Goal: Navigation & Orientation: Find specific page/section

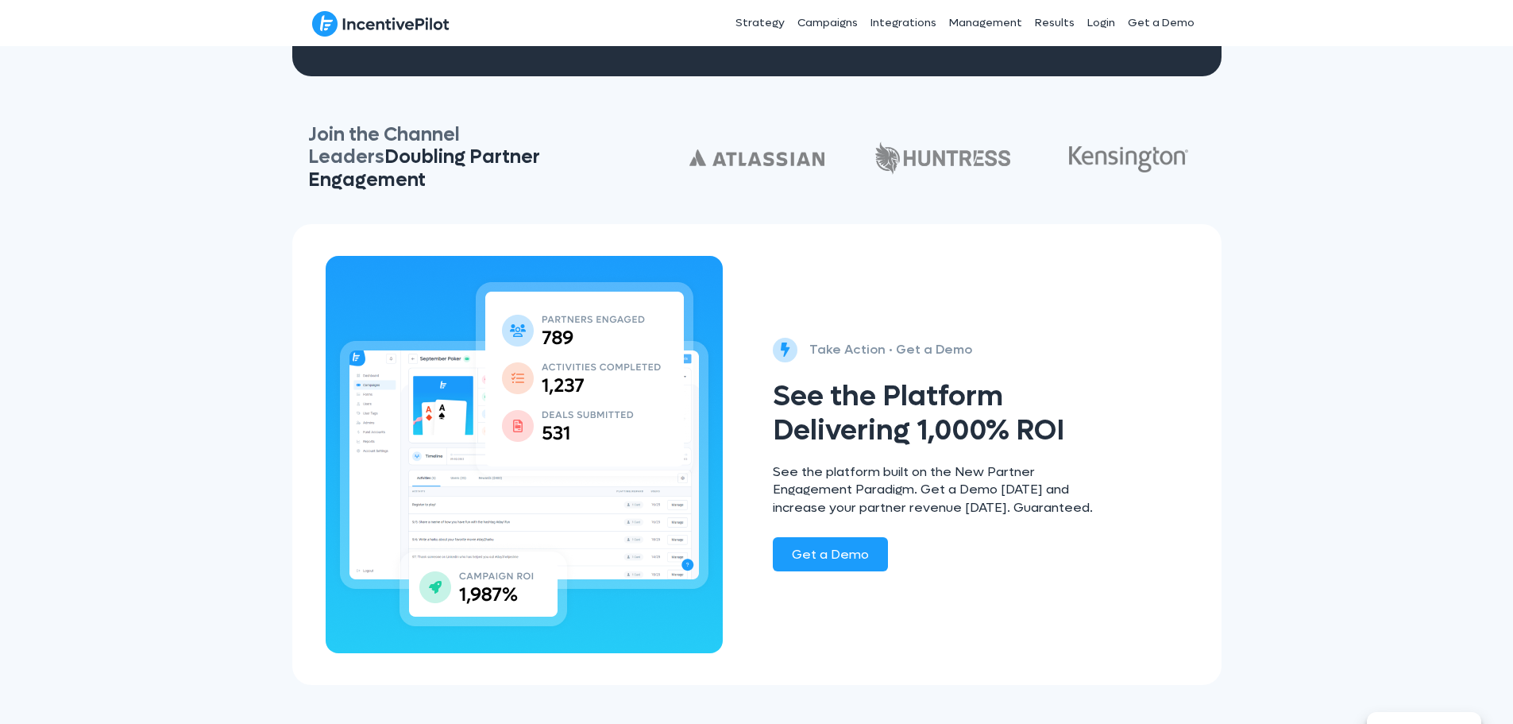
scroll to position [2975, 0]
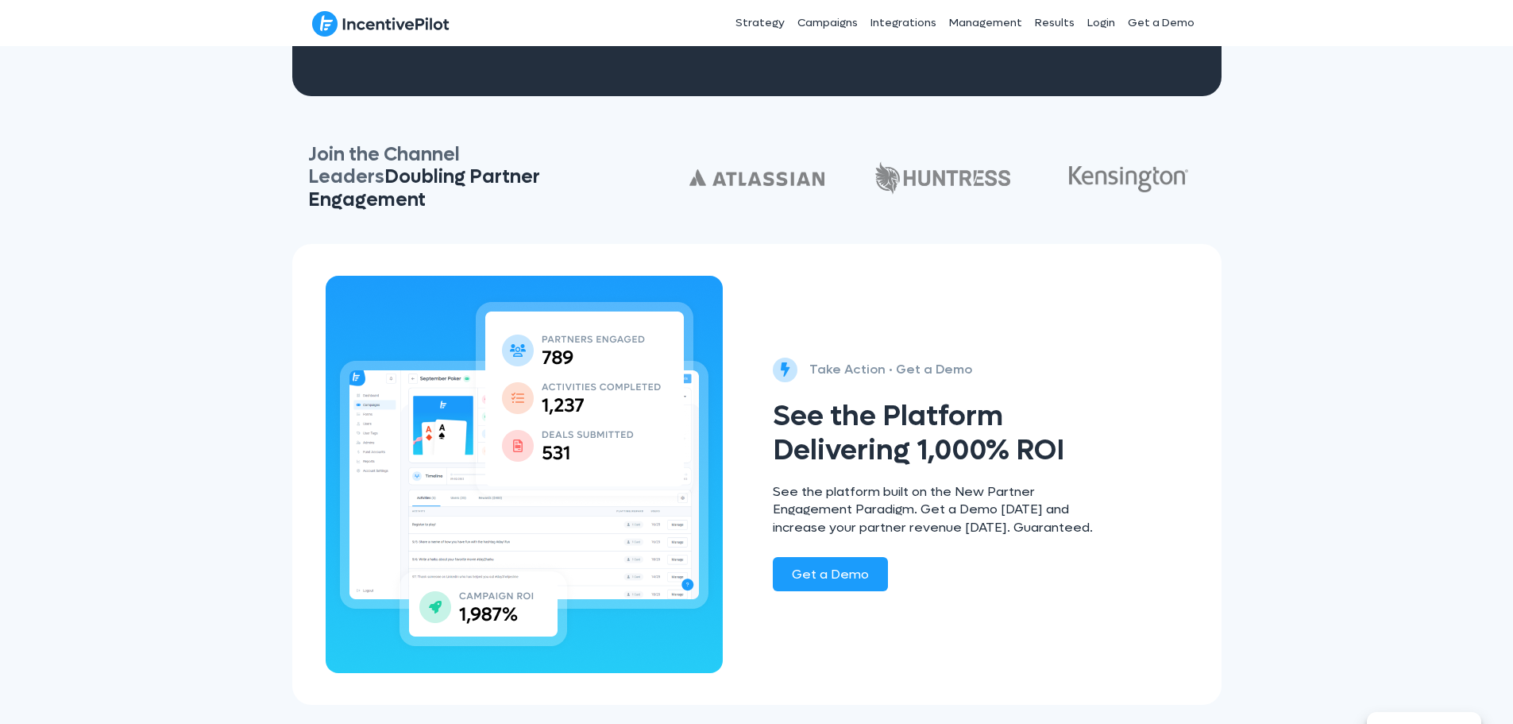
click at [757, 700] on link "Privacy Policy" at bounding box center [776, 699] width 64 height 13
click at [1162, 24] on link "Get a Demo" at bounding box center [1161, 23] width 79 height 40
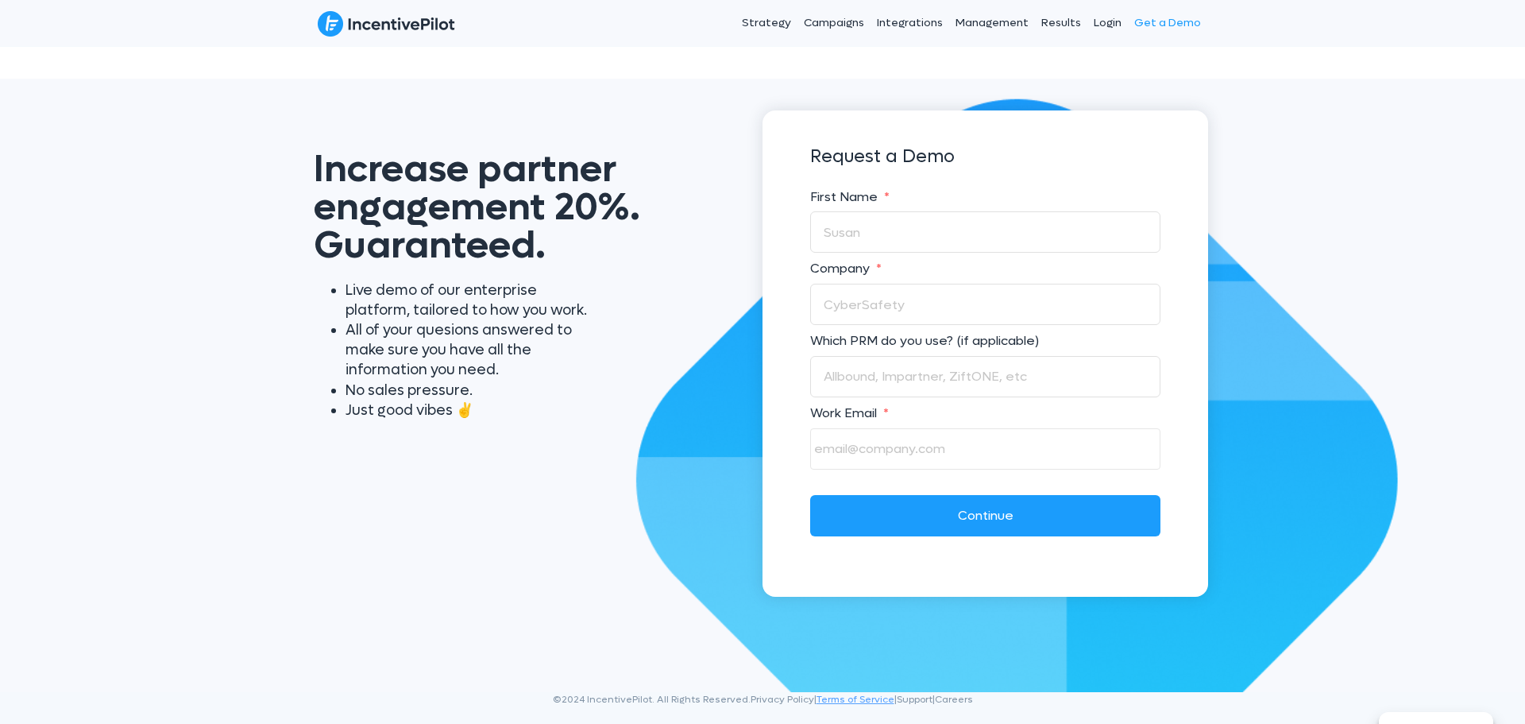
click at [865, 694] on link "Terms of Service" at bounding box center [856, 699] width 78 height 13
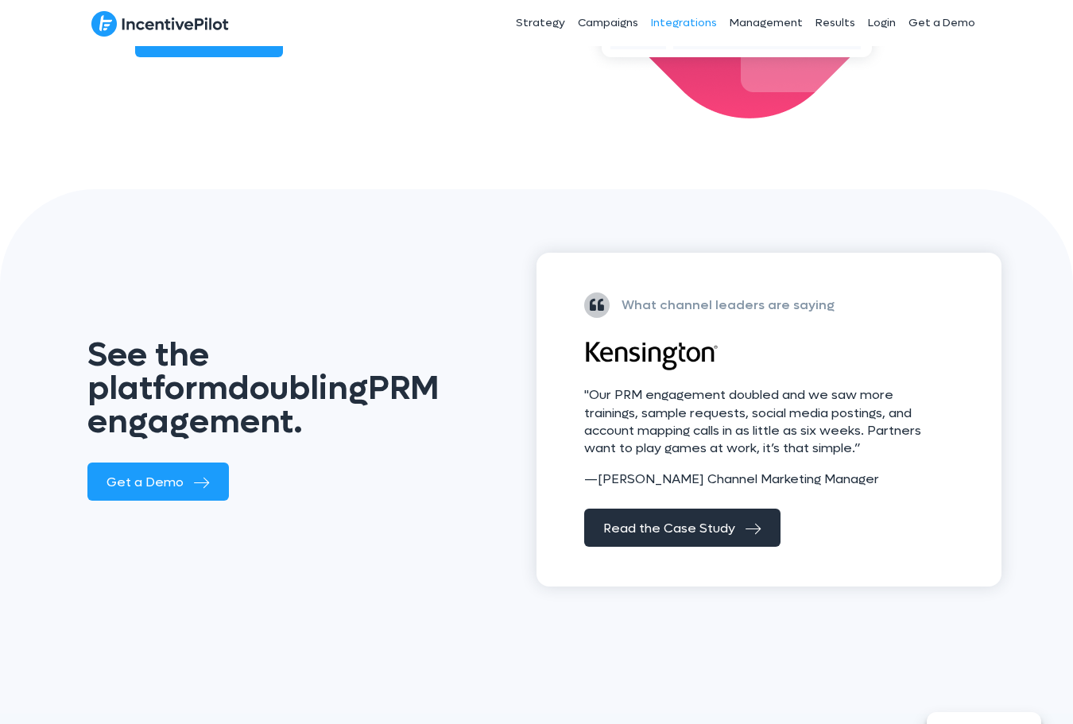
scroll to position [1869, 0]
